Goal: Information Seeking & Learning: Find specific fact

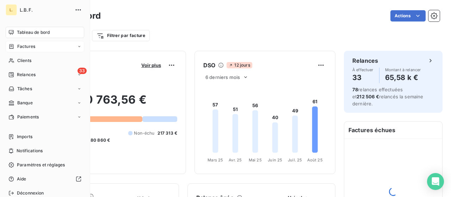
click at [13, 49] on icon at bounding box center [11, 47] width 6 height 6
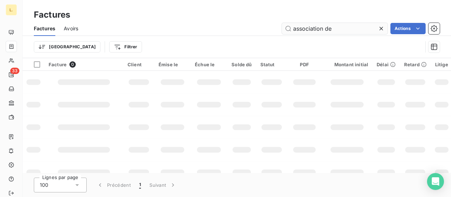
click at [337, 25] on input "association de" at bounding box center [335, 28] width 106 height 11
drag, startPoint x: 337, startPoint y: 25, endPoint x: 263, endPoint y: 31, distance: 73.9
click at [263, 31] on div "association de Actions" at bounding box center [263, 28] width 353 height 11
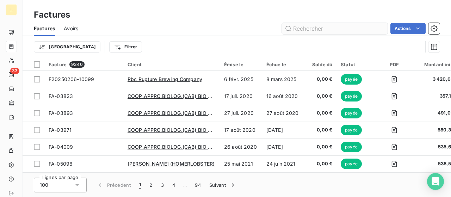
click at [331, 31] on input "text" at bounding box center [335, 28] width 106 height 11
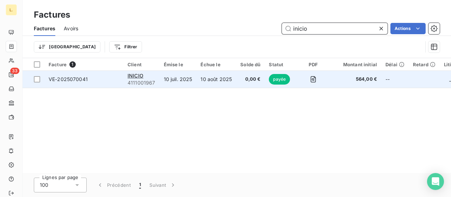
type input "inicio"
click at [117, 81] on span "VE-2025070041" at bounding box center [84, 79] width 71 height 7
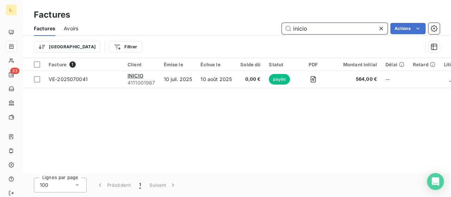
drag, startPoint x: 302, startPoint y: 27, endPoint x: 282, endPoint y: 31, distance: 20.8
click at [282, 31] on input "inicio" at bounding box center [335, 28] width 106 height 11
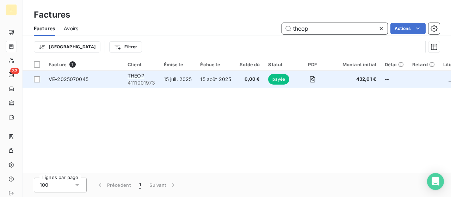
type input "theop"
click at [114, 85] on td "VE-2025070045" at bounding box center [83, 79] width 79 height 17
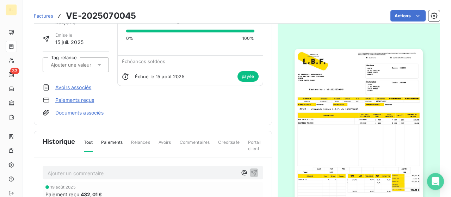
scroll to position [106, 0]
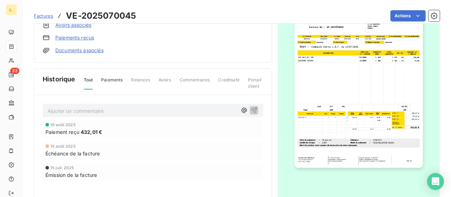
click at [386, 100] on img "button" at bounding box center [359, 77] width 128 height 181
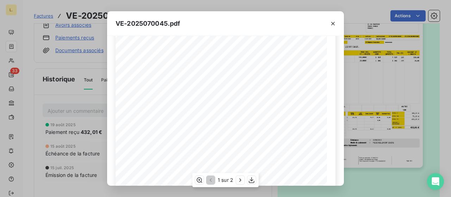
scroll to position [60, 0]
click at [331, 25] on icon "button" at bounding box center [333, 23] width 7 height 7
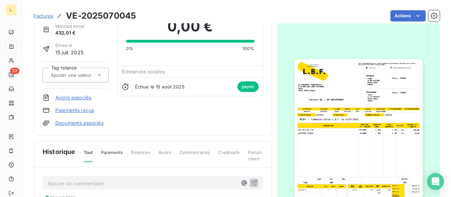
scroll to position [0, 0]
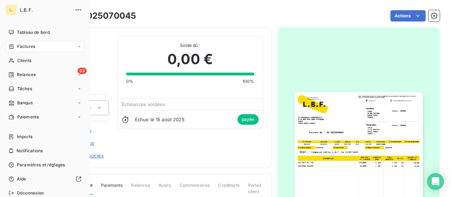
click at [15, 49] on div "Factures" at bounding box center [21, 46] width 27 height 6
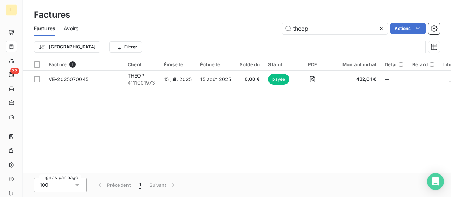
drag, startPoint x: 298, startPoint y: 30, endPoint x: 274, endPoint y: 33, distance: 23.8
click at [274, 33] on div "theop Actions" at bounding box center [263, 28] width 353 height 11
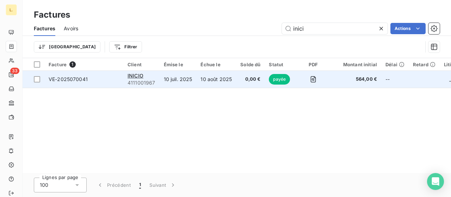
type input "inici"
click at [229, 78] on td "10 août 2025" at bounding box center [216, 79] width 40 height 17
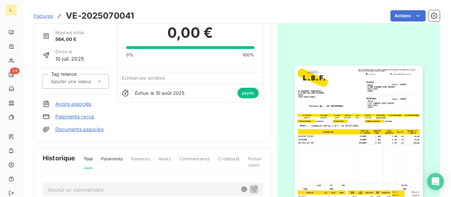
scroll to position [71, 0]
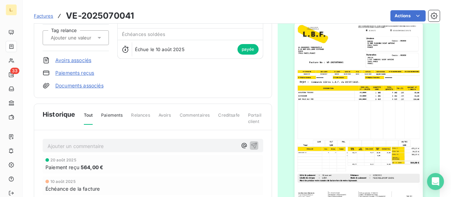
click at [369, 102] on img "button" at bounding box center [359, 112] width 128 height 181
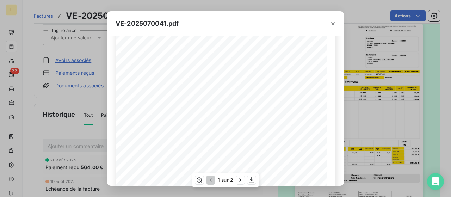
scroll to position [106, 0]
click at [89, 19] on div "VE-2025070041.pdf LA BRASSERIE FONDAMENTALE [STREET_ADDRESS][PERSON_NAME] VE-20…" at bounding box center [225, 98] width 451 height 197
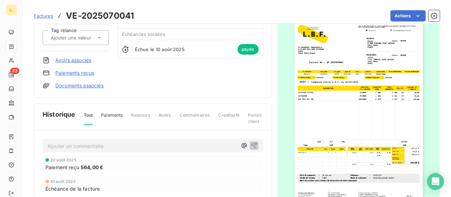
scroll to position [0, 0]
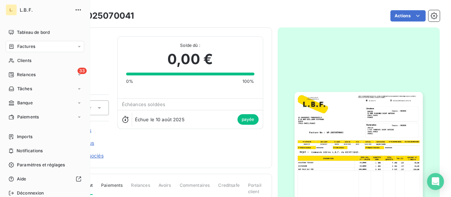
click at [18, 46] on span "Factures" at bounding box center [26, 46] width 18 height 6
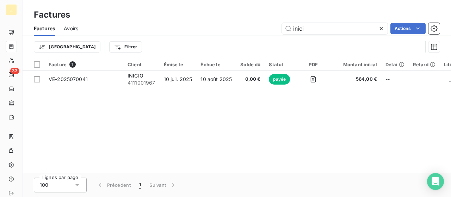
click at [270, 29] on div "inici Actions" at bounding box center [263, 28] width 353 height 11
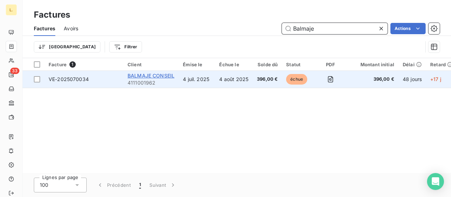
type input "Balmaje"
click at [166, 74] on span "BALMAJE CONSEIL" at bounding box center [151, 76] width 47 height 6
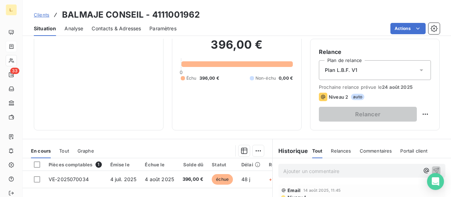
scroll to position [145, 0]
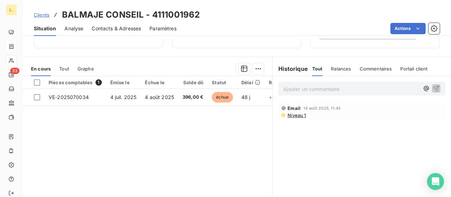
click at [147, 166] on div "Pièces comptables 1 Émise le Échue le Solde dû Statut Délai Retard Tag relance …" at bounding box center [148, 144] width 250 height 136
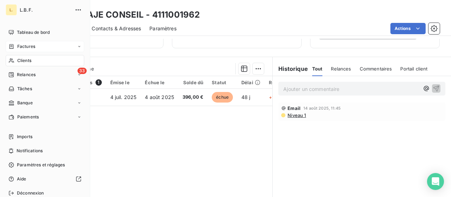
click at [31, 50] on div "Factures" at bounding box center [45, 46] width 79 height 11
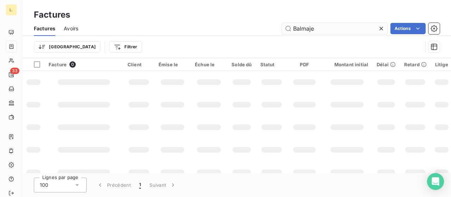
click at [361, 26] on input "Balmaje" at bounding box center [335, 28] width 106 height 11
drag, startPoint x: 359, startPoint y: 27, endPoint x: 300, endPoint y: 34, distance: 58.5
click at [300, 34] on input "Balmaje" at bounding box center [335, 28] width 106 height 11
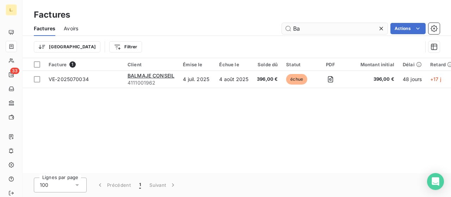
type input "B"
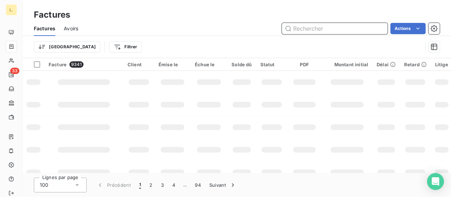
click at [350, 26] on input "text" at bounding box center [335, 28] width 106 height 11
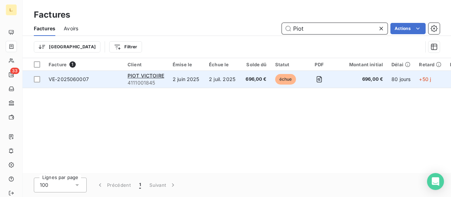
type input "Piot"
click at [157, 81] on span "4111001845" at bounding box center [146, 82] width 37 height 7
click at [166, 84] on td "PIOT VICTOIRE 4111001845" at bounding box center [145, 79] width 45 height 17
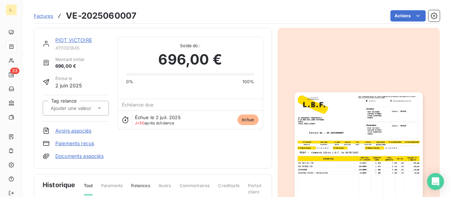
scroll to position [71, 0]
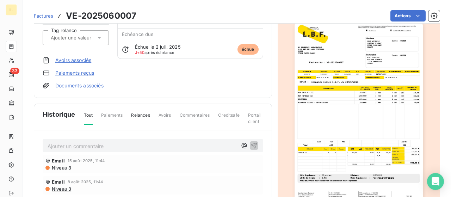
click at [341, 110] on img "button" at bounding box center [359, 112] width 128 height 181
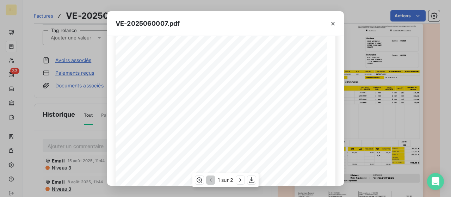
scroll to position [141, 0]
click at [372, 100] on div "VE-2025060007.pdf LA BRASSERIE FONDAMENTALE [STREET_ADDRESS][PERSON_NAME] VE-20…" at bounding box center [225, 98] width 451 height 197
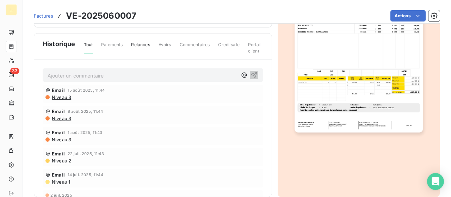
click at [354, 73] on img "button" at bounding box center [359, 41] width 128 height 181
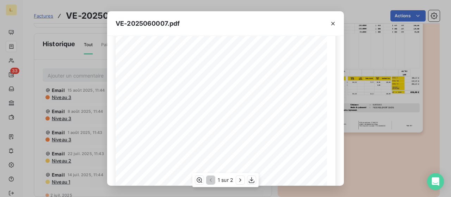
scroll to position [0, 0]
